Goal: Task Accomplishment & Management: Use online tool/utility

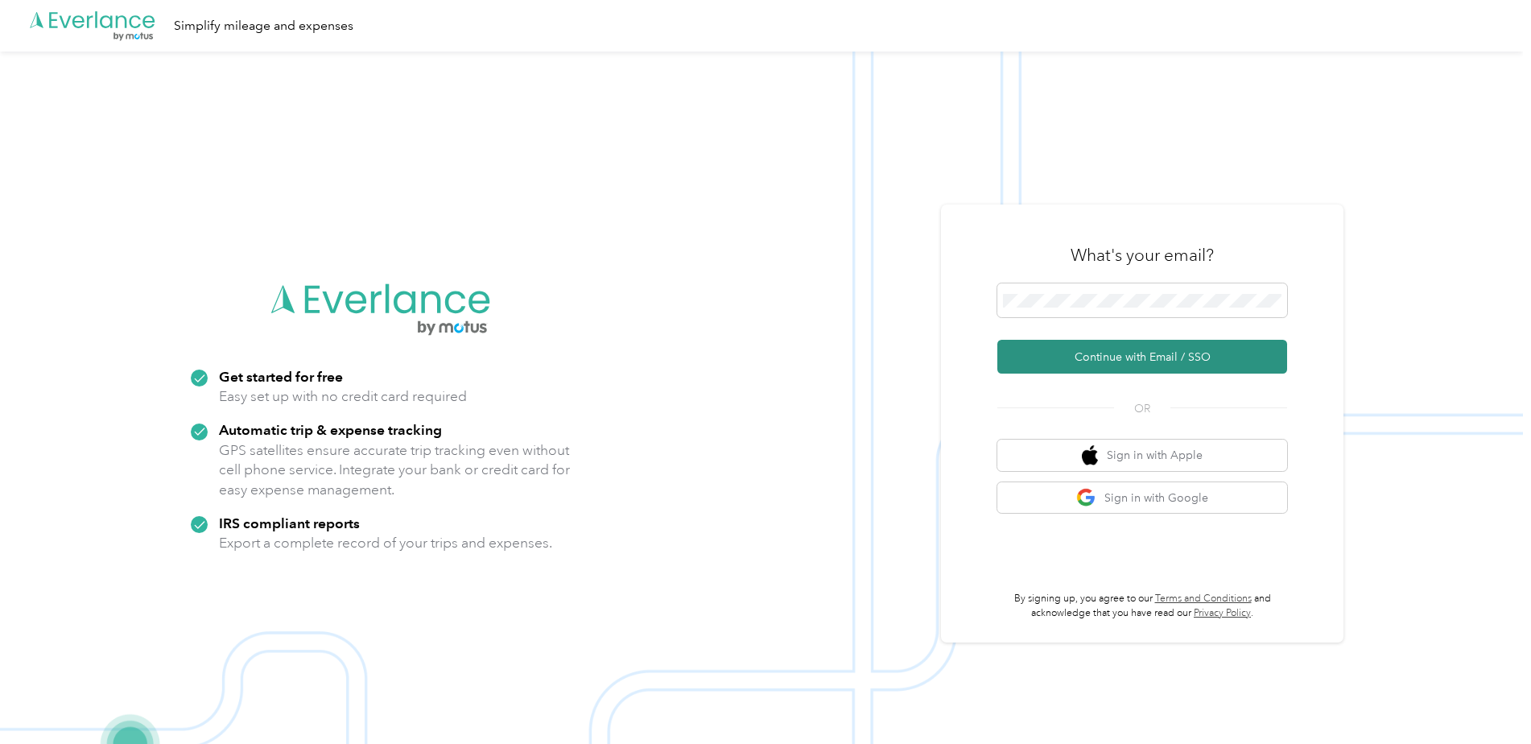
click at [1210, 357] on button "Continue with Email / SSO" at bounding box center [1142, 357] width 290 height 34
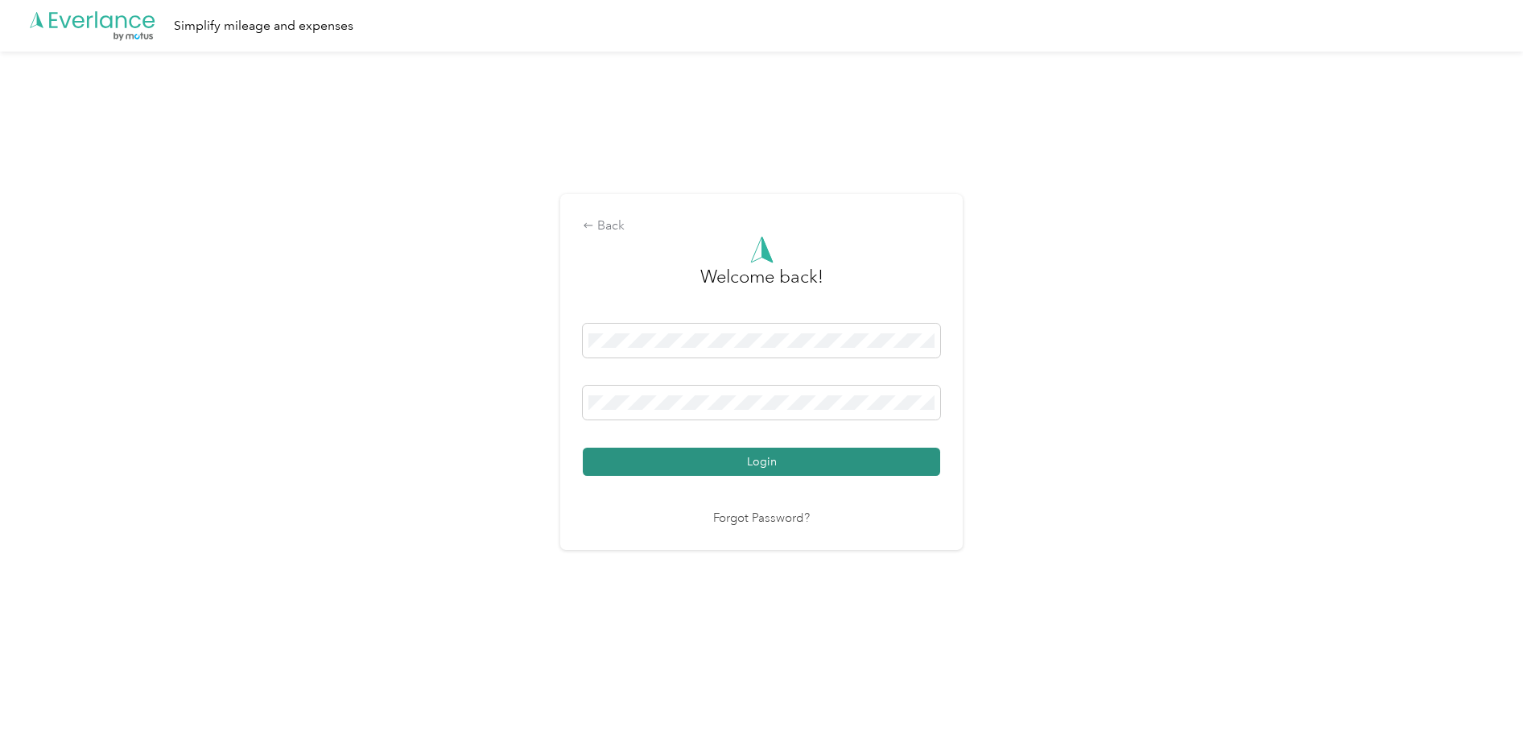
click at [752, 463] on button "Login" at bounding box center [761, 461] width 357 height 28
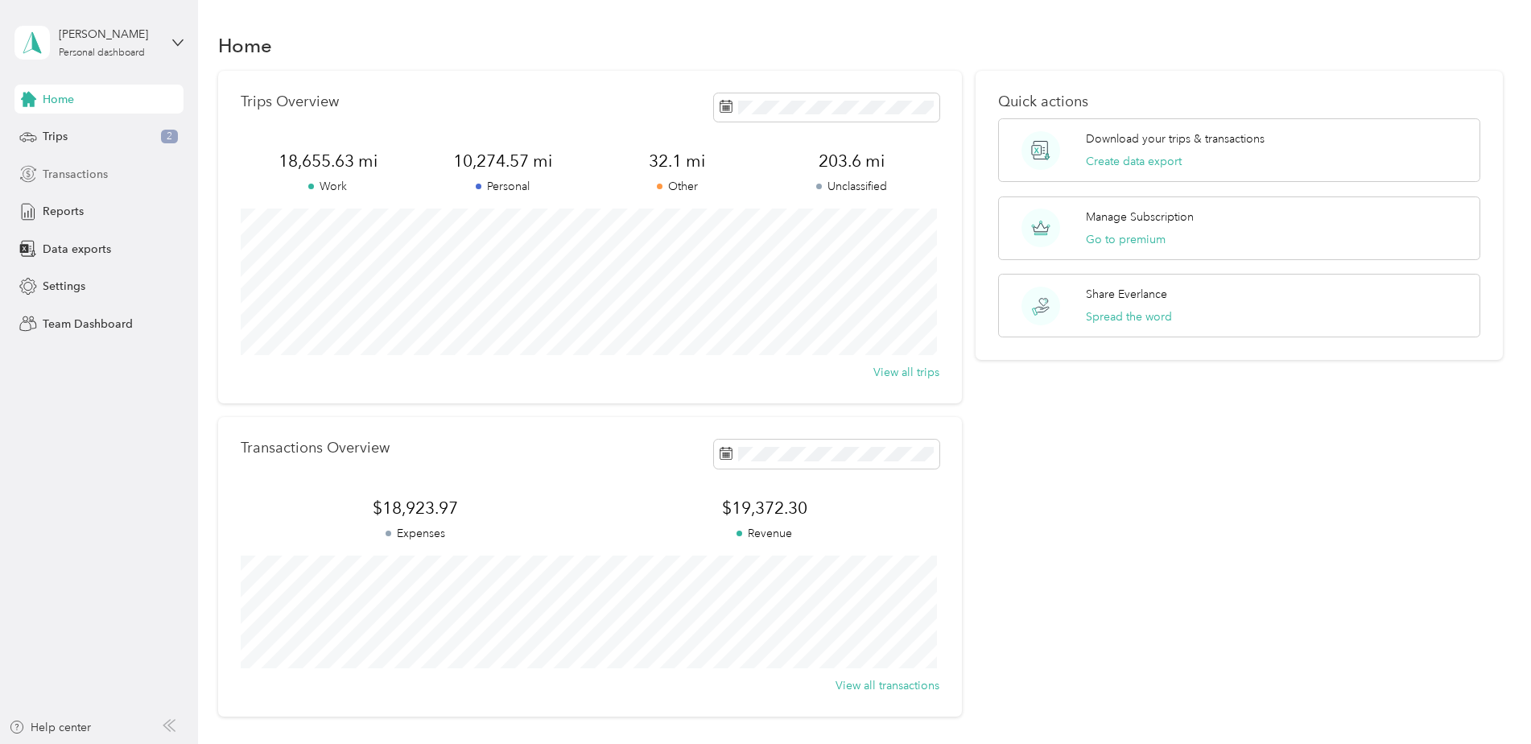
click at [101, 187] on div "Transactions" at bounding box center [98, 173] width 169 height 29
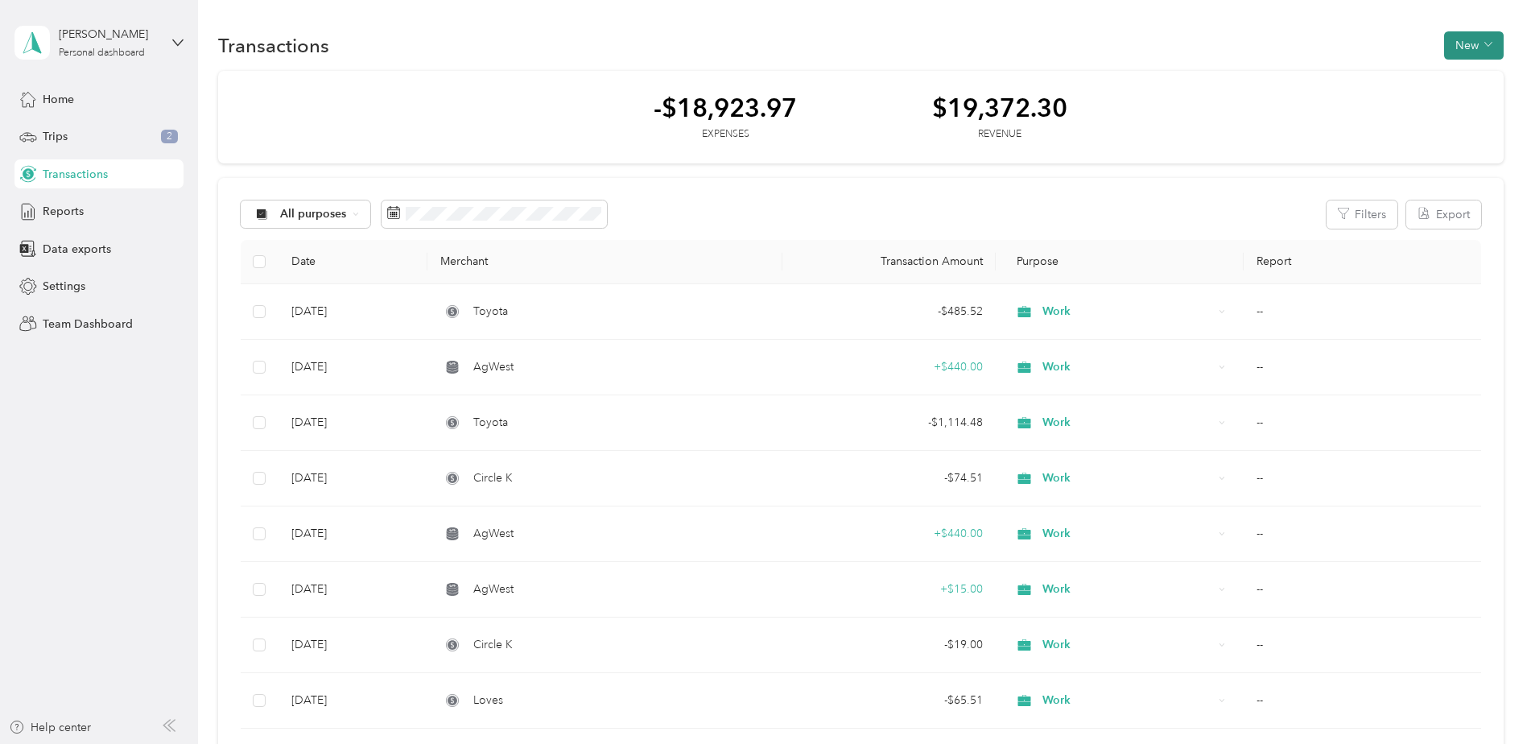
click at [1490, 41] on button "New" at bounding box center [1474, 45] width 60 height 28
click at [1462, 68] on span "Expense" at bounding box center [1465, 76] width 43 height 17
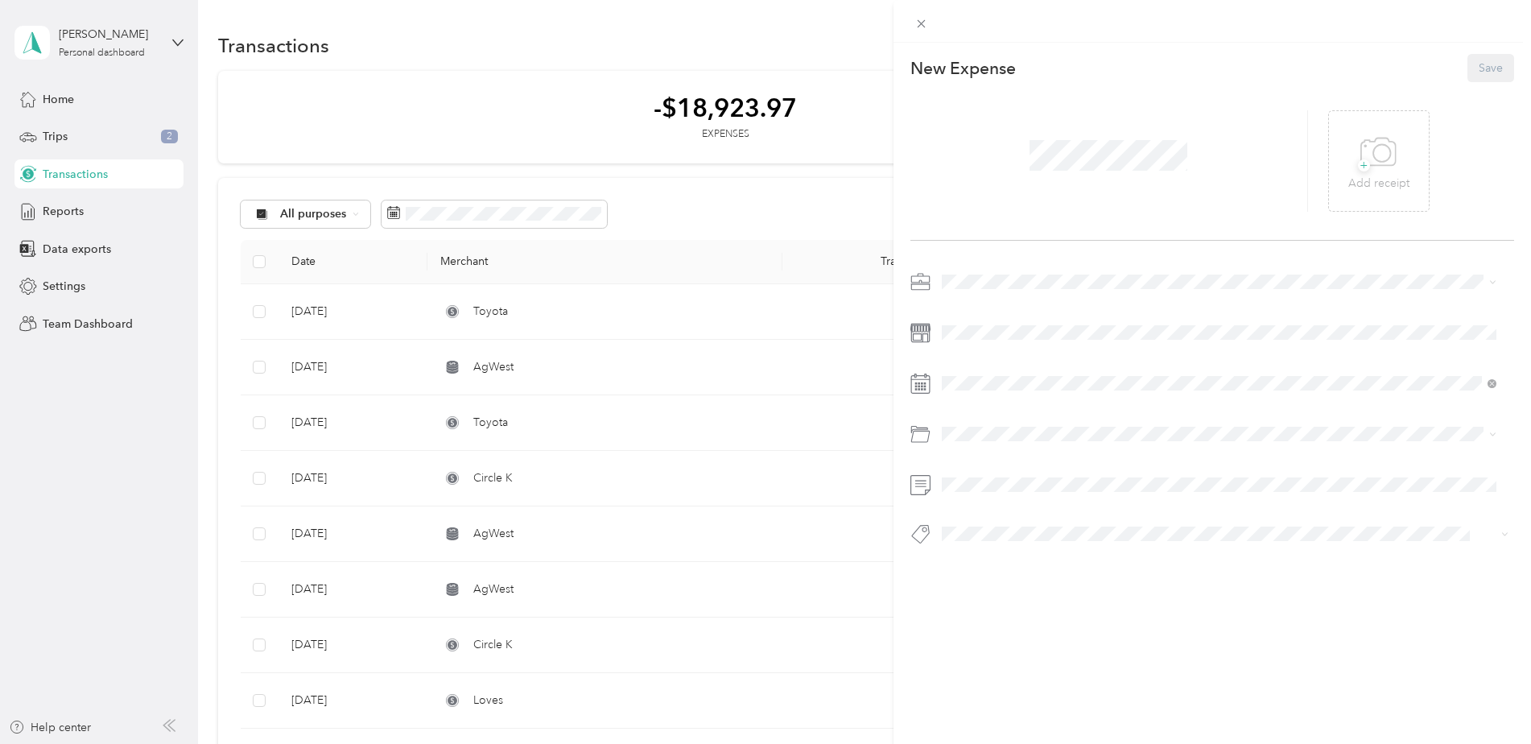
click at [1082, 171] on span at bounding box center [1108, 155] width 169 height 42
click at [979, 316] on li "Work" at bounding box center [1219, 310] width 567 height 28
click at [977, 476] on icon at bounding box center [981, 474] width 16 height 16
click at [1075, 604] on div "26" at bounding box center [1078, 606] width 21 height 20
click at [973, 497] on span "Gasoline" at bounding box center [969, 499] width 44 height 14
